Goal: Transaction & Acquisition: Purchase product/service

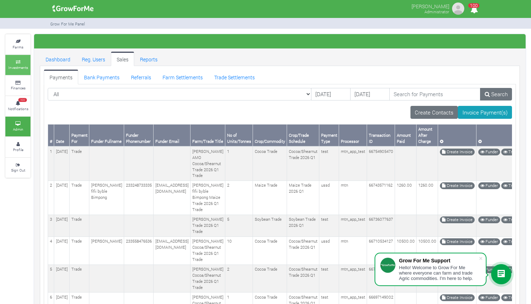
click at [16, 62] on icon at bounding box center [18, 62] width 22 height 4
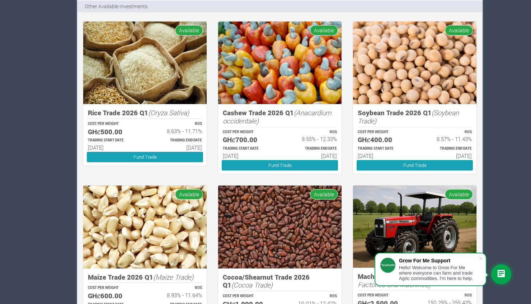
scroll to position [590, 0]
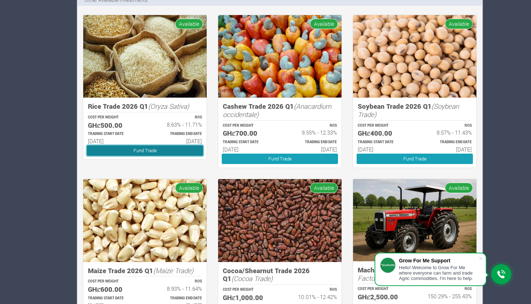
click at [165, 146] on link "Fund Trade" at bounding box center [145, 150] width 116 height 10
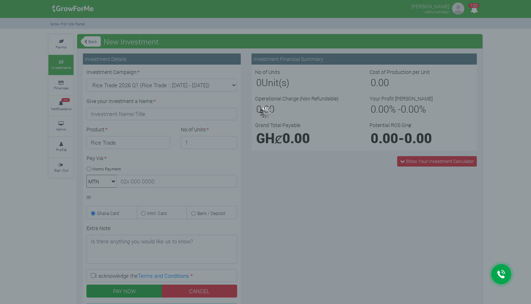
type input "1"
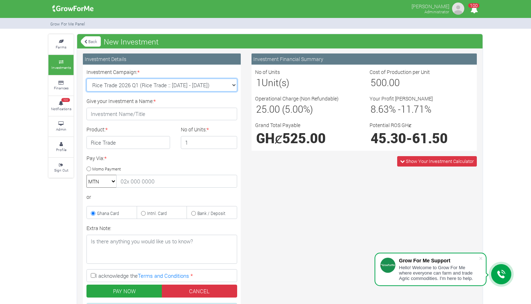
click at [232, 84] on select "Rice Trade 2026 Q1 (Rice Trade :: 01st Jan 2026 - 30th Jun 2026) Cocoa/Shearnut…" at bounding box center [161, 85] width 151 height 13
select select "42"
click at [86, 79] on select "Rice Trade 2026 Q1 (Rice Trade :: 01st Jan 2026 - 30th Jun 2026) Cocoa/Shearnut…" at bounding box center [161, 85] width 151 height 13
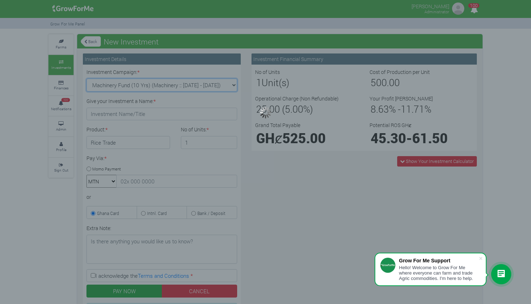
type input "1"
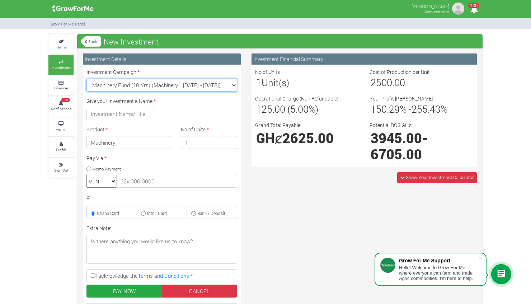
click at [232, 90] on select "Rice Trade 2026 Q1 (Rice Trade :: 01st Jan 2026 - 30th Jun 2026) Cocoa/Shearnut…" at bounding box center [161, 85] width 151 height 13
click at [308, 198] on div "Investment Financial Summary No of Units 1 Unit(s) Cost of Production per Unit …" at bounding box center [364, 205] width 236 height 305
click at [235, 85] on select "Rice Trade 2026 Q1 (Rice Trade :: 01st Jan 2026 - 30th Jun 2026) Cocoa/Shearnut…" at bounding box center [161, 85] width 151 height 13
select select "50"
click at [86, 79] on select "Rice Trade 2026 Q1 (Rice Trade :: 01st Jan 2026 - 30th Jun 2026) Cocoa/Shearnut…" at bounding box center [161, 85] width 151 height 13
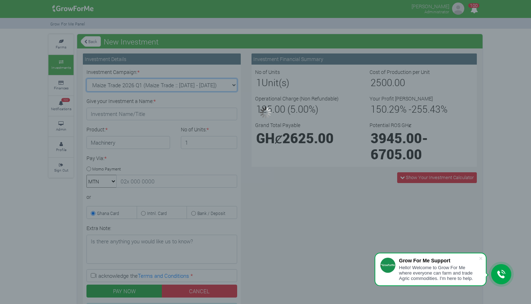
type input "1"
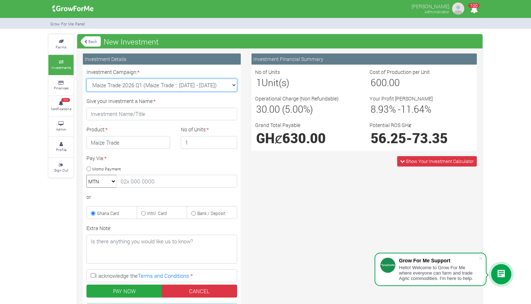
click at [235, 85] on select "Rice Trade 2026 Q1 (Rice Trade :: 01st Jan 2026 - 30th Jun 2026) Cocoa/Shearnut…" at bounding box center [161, 85] width 151 height 13
select select "51"
click at [86, 79] on select "Rice Trade 2026 Q1 (Rice Trade :: 01st Jan 2026 - 30th Jun 2026) Cocoa/Shearnut…" at bounding box center [161, 85] width 151 height 13
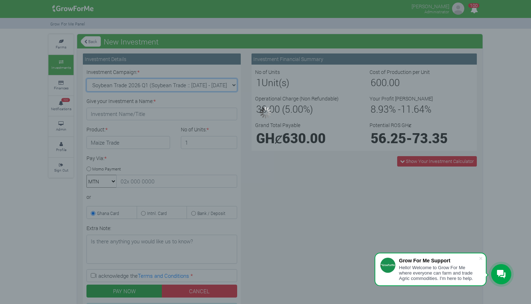
type input "1"
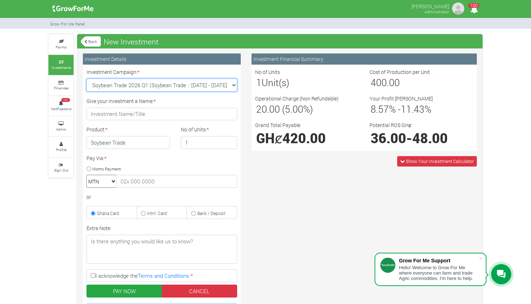
click at [231, 86] on select "Rice Trade 2026 Q1 (Rice Trade :: 01st Jan 2026 - 30th Jun 2026) Cocoa/Shearnut…" at bounding box center [161, 85] width 151 height 13
select select "52"
click at [86, 79] on select "Rice Trade 2026 Q1 (Rice Trade :: 01st Jan 2026 - 30th Jun 2026) Cocoa/Shearnut…" at bounding box center [161, 85] width 151 height 13
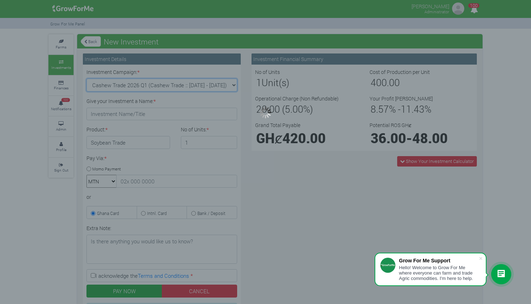
type input "1"
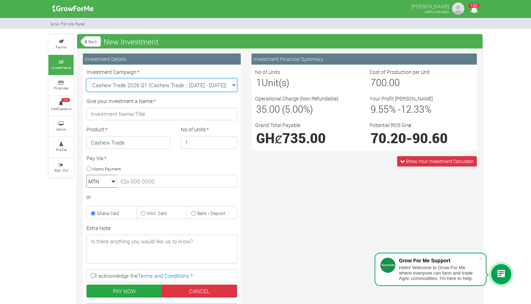
click at [235, 85] on select "Rice Trade 2026 Q1 (Rice Trade :: 01st Jan 2026 - 30th Jun 2026) Cocoa/Shearnut…" at bounding box center [161, 85] width 151 height 13
select select "51"
click at [86, 79] on select "Rice Trade 2026 Q1 (Rice Trade :: 01st Jan 2026 - 30th Jun 2026) Cocoa/Shearnut…" at bounding box center [161, 85] width 151 height 13
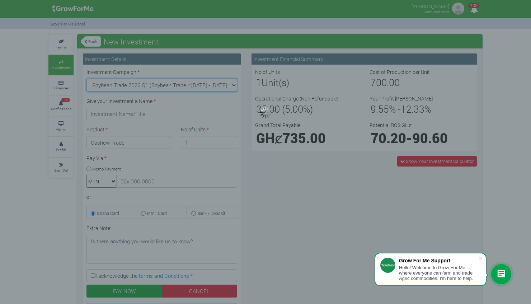
type input "1"
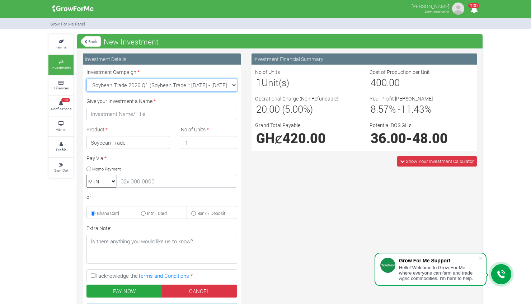
click at [233, 85] on select "Rice Trade 2026 Q1 (Rice Trade :: 01st Jan 2026 - 30th Jun 2026) Cocoa/Shearnut…" at bounding box center [161, 85] width 151 height 13
select select "54"
click at [86, 79] on select "Rice Trade 2026 Q1 (Rice Trade :: 01st Jan 2026 - 30th Jun 2026) Cocoa/Shearnut…" at bounding box center [161, 85] width 151 height 13
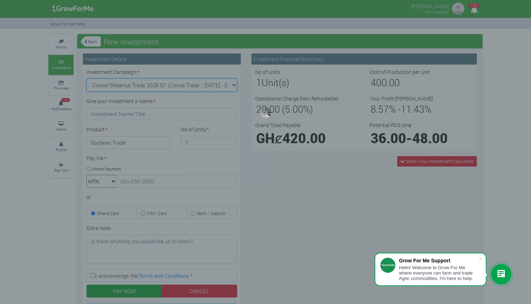
type input "1"
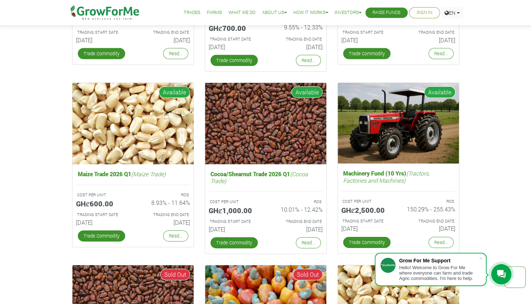
scroll to position [1165, 0]
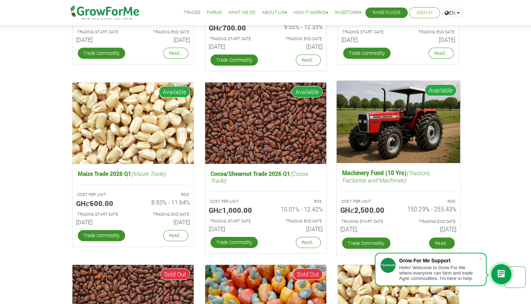
click at [440, 241] on link "Read..." at bounding box center [441, 242] width 25 height 11
